Goal: Information Seeking & Learning: Learn about a topic

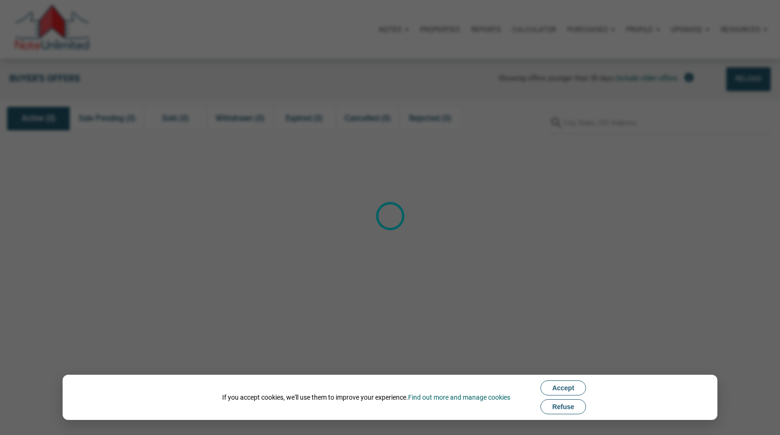
click at [574, 403] on span "Refuse" at bounding box center [563, 407] width 22 height 8
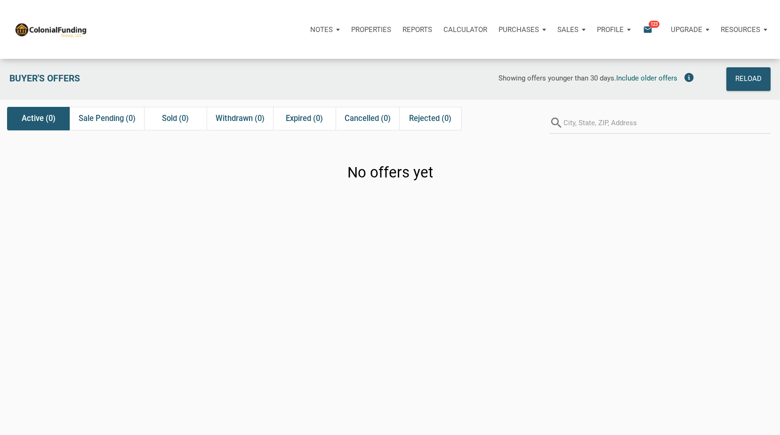
click at [27, 117] on span "Active (0)" at bounding box center [39, 118] width 34 height 11
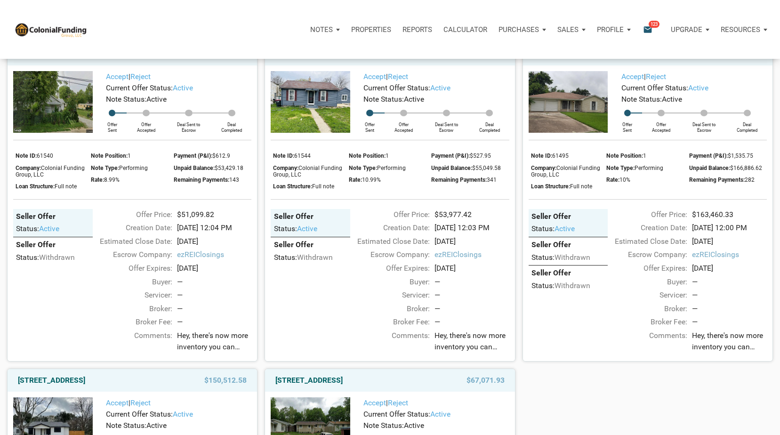
scroll to position [1059, 0]
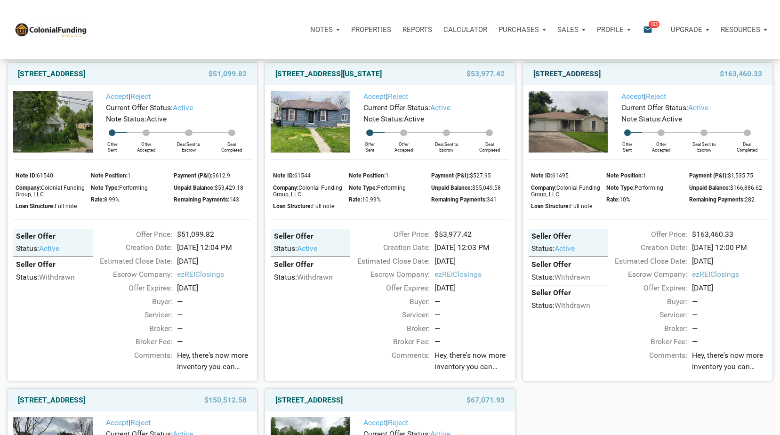
click at [601, 80] on link "7118 Heron, Houston, TX, 77087" at bounding box center [566, 73] width 67 height 11
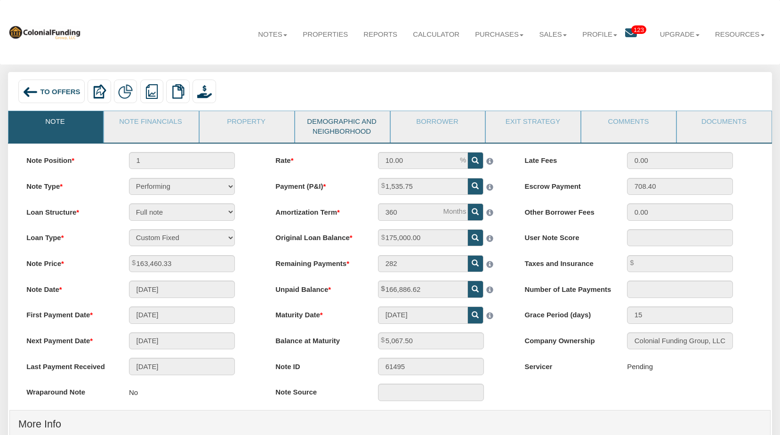
click at [347, 125] on link "Demographic and Neighborhood" at bounding box center [342, 127] width 94 height 32
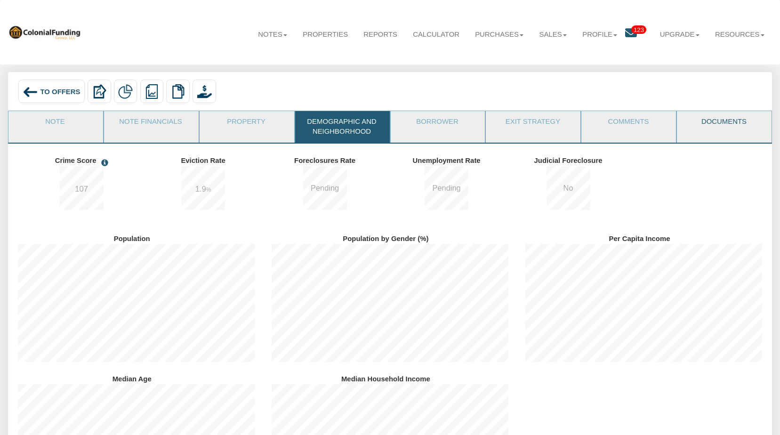
click at [723, 125] on link "Documents" at bounding box center [724, 123] width 94 height 24
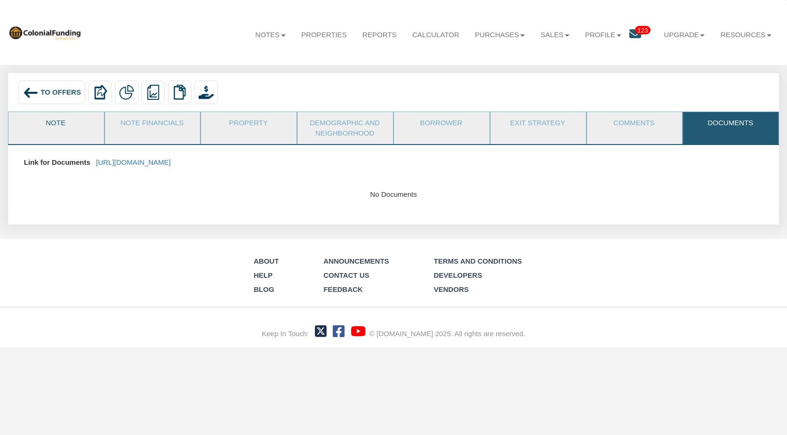
click at [64, 121] on link "Note" at bounding box center [55, 124] width 95 height 24
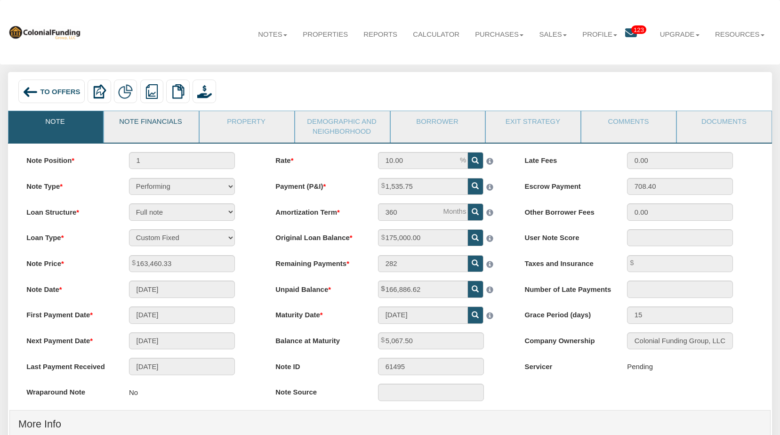
click at [141, 121] on link "Note Financials" at bounding box center [151, 123] width 94 height 24
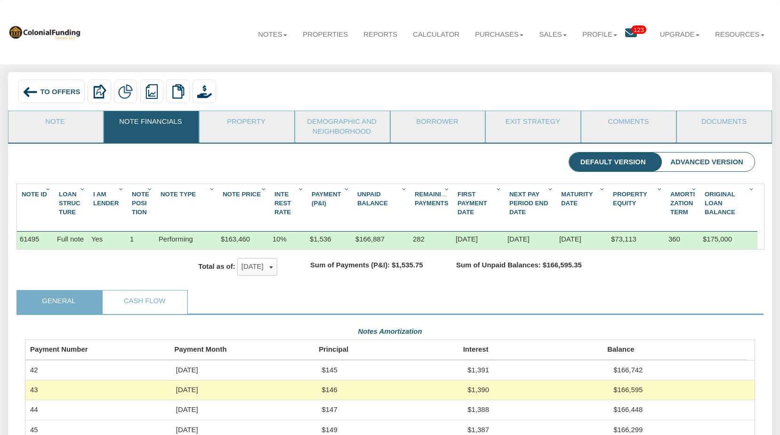
scroll to position [184, 730]
